Goal: Information Seeking & Learning: Learn about a topic

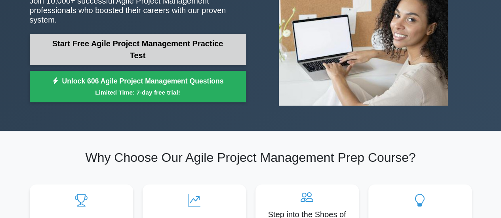
scroll to position [119, 0]
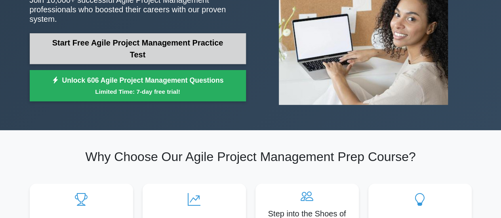
click at [144, 49] on link "Start Free Agile Project Management Practice Test" at bounding box center [138, 48] width 216 height 31
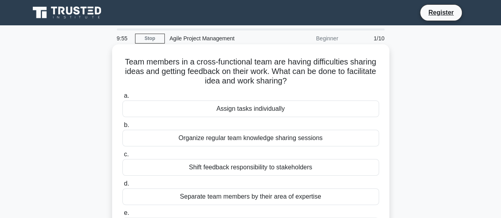
click at [152, 105] on div "Assign tasks individually" at bounding box center [250, 109] width 257 height 17
click at [122, 99] on input "a. Assign tasks individually" at bounding box center [122, 96] width 0 height 5
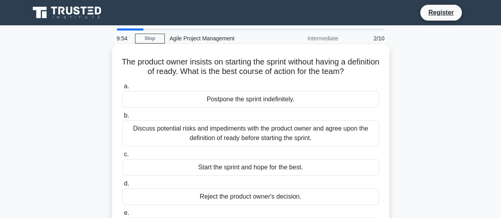
click at [161, 126] on div "Discuss potential risks and impediments with the product owner and agree upon t…" at bounding box center [250, 133] width 257 height 26
click at [122, 119] on input "b. Discuss potential risks and impediments with the product owner and agree upo…" at bounding box center [122, 115] width 0 height 5
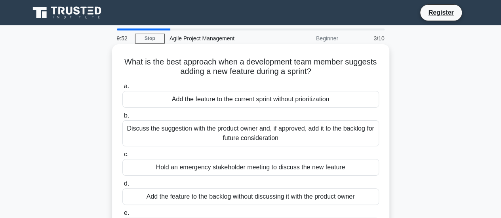
click at [160, 166] on div "Hold an emergency stakeholder meeting to discuss the new feature" at bounding box center [250, 167] width 257 height 17
click at [122, 157] on input "c. Hold an emergency stakeholder meeting to discuss the new feature" at bounding box center [122, 154] width 0 height 5
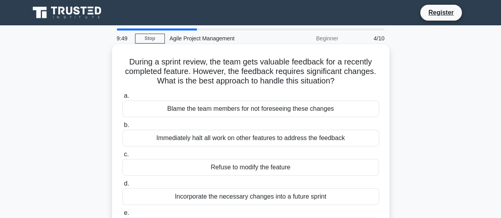
click at [163, 165] on div "Refuse to modify the feature" at bounding box center [250, 167] width 257 height 17
click at [122, 157] on input "c. Refuse to modify the feature" at bounding box center [122, 154] width 0 height 5
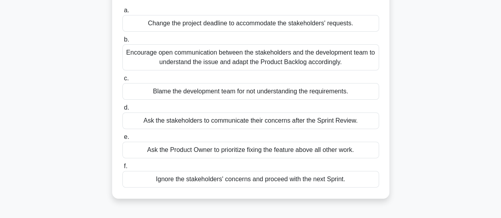
scroll to position [79, 0]
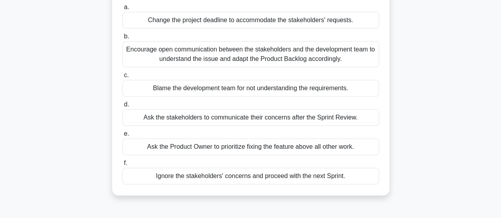
click at [169, 149] on div "Ask the Product Owner to prioritize fixing the feature above all other work." at bounding box center [250, 147] width 257 height 17
click at [122, 137] on input "e. Ask the Product Owner to prioritize fixing the feature above all other work." at bounding box center [122, 134] width 0 height 5
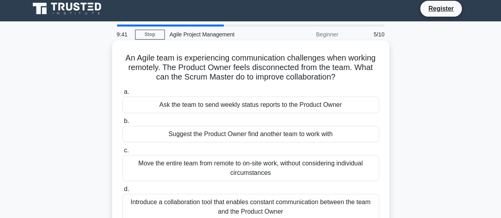
scroll to position [0, 0]
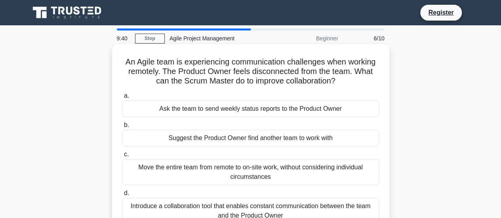
click at [165, 108] on div "Ask the team to send weekly status reports to the Product Owner" at bounding box center [250, 109] width 257 height 17
click at [122, 99] on input "a. Ask the team to send weekly status reports to the Product Owner" at bounding box center [122, 96] width 0 height 5
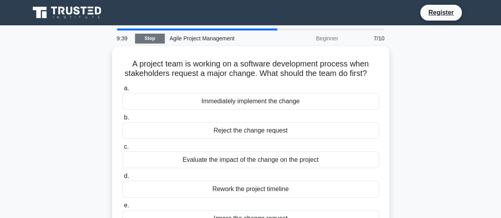
click at [149, 38] on link "Stop" at bounding box center [150, 39] width 30 height 10
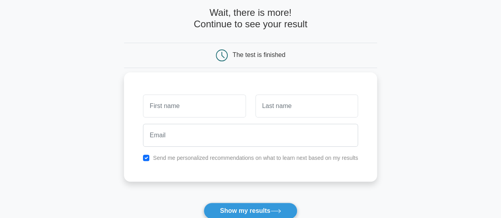
scroll to position [79, 0]
